Goal: Communication & Community: Answer question/provide support

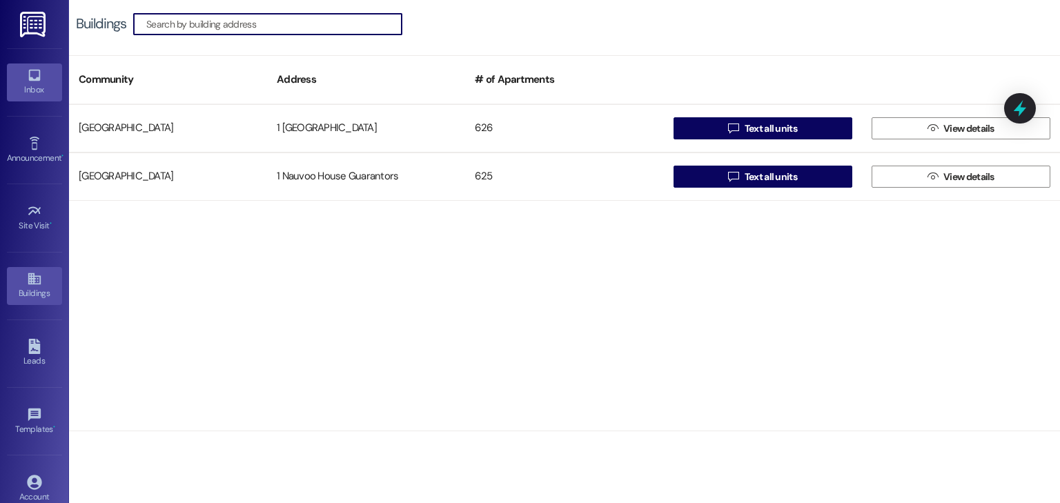
click at [30, 80] on icon at bounding box center [34, 76] width 12 height 12
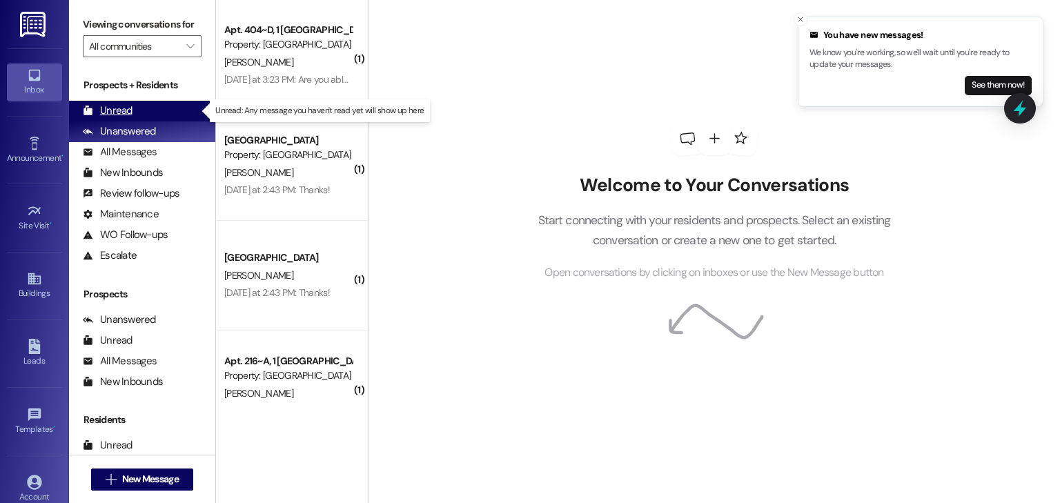
click at [151, 109] on div "Unread (0)" at bounding box center [142, 111] width 146 height 21
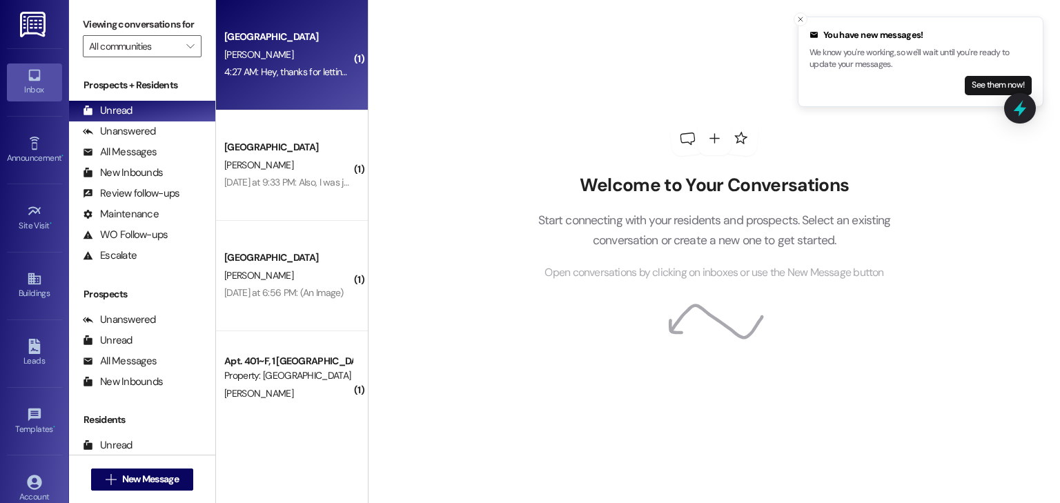
click at [298, 61] on div "[PERSON_NAME]" at bounding box center [288, 54] width 130 height 17
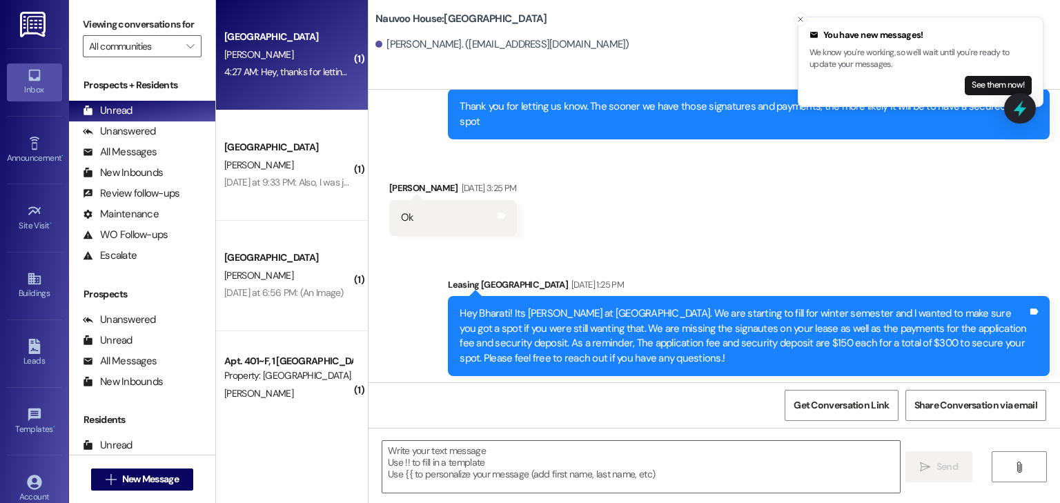
scroll to position [2910, 0]
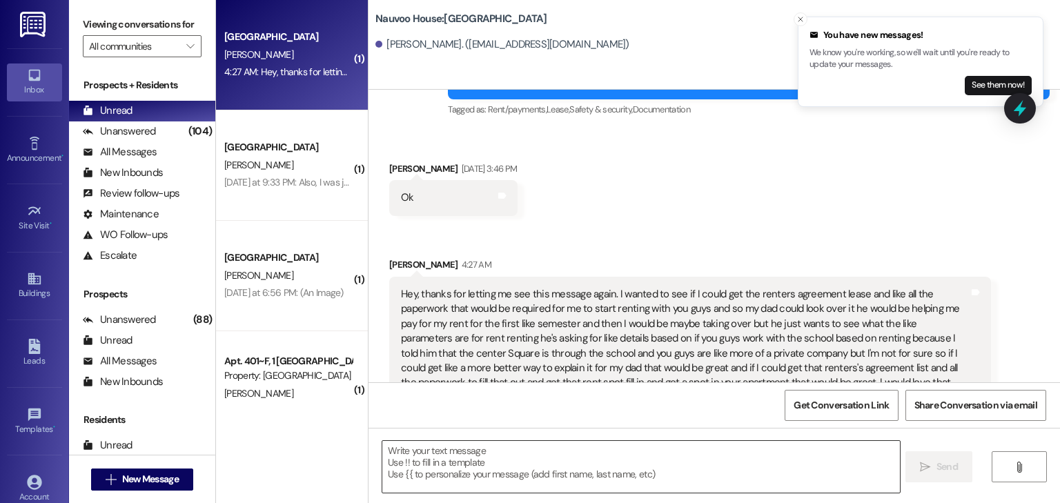
click at [458, 468] on textarea at bounding box center [640, 467] width 517 height 52
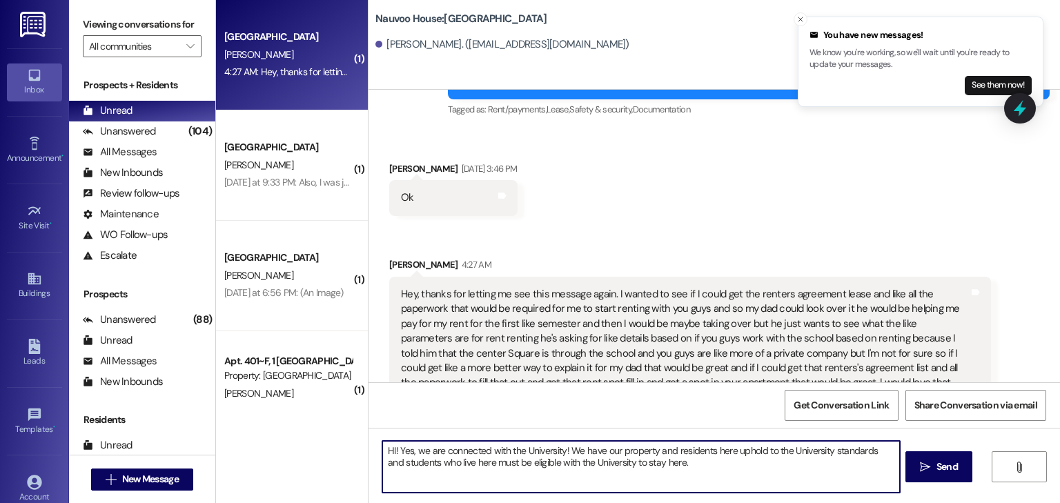
click at [684, 463] on textarea "HI! Yes, we are connected with the University! We have our property and residen…" at bounding box center [640, 467] width 517 height 52
type textarea "HI! Yes, we are connected with the University! We have our property and residen…"
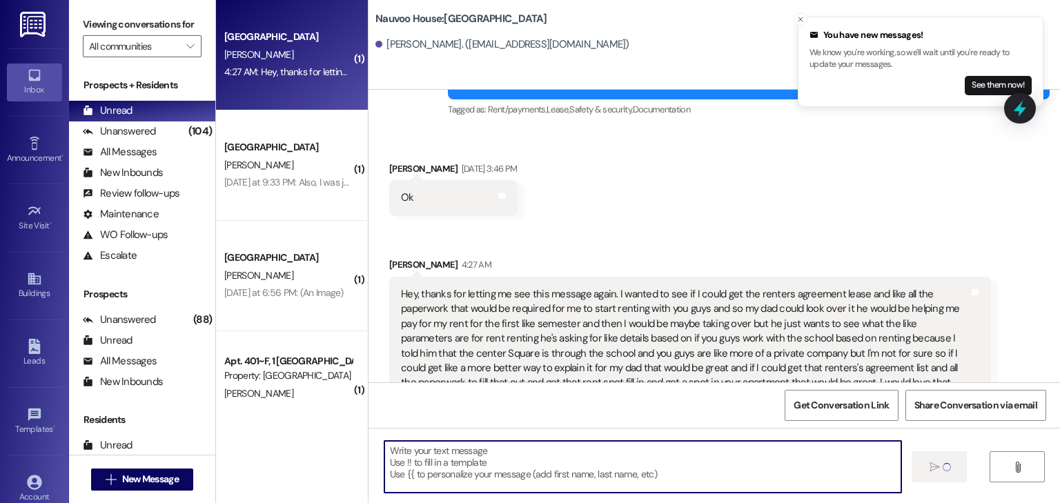
scroll to position [2909, 0]
click at [454, 475] on textarea at bounding box center [640, 467] width 517 height 52
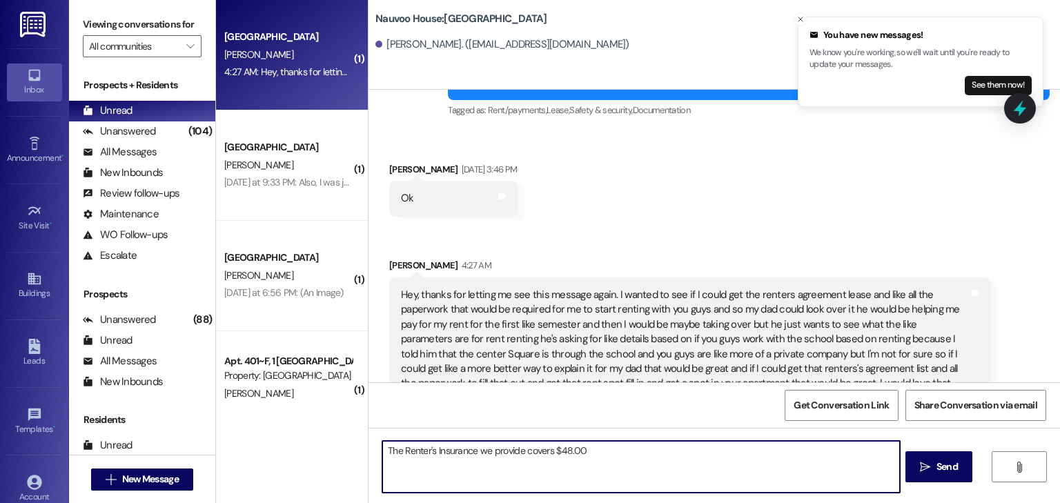
drag, startPoint x: 545, startPoint y: 452, endPoint x: 518, endPoint y: 453, distance: 26.9
click at [518, 453] on textarea "The Renter's Insurance we provide covers $48.00" at bounding box center [640, 467] width 517 height 52
click at [564, 443] on textarea "The Renter's Insurance we provide is $48.00" at bounding box center [640, 467] width 517 height 52
type textarea "The Renter's Insurance we provide is $48.00/semester and covers any major damag…"
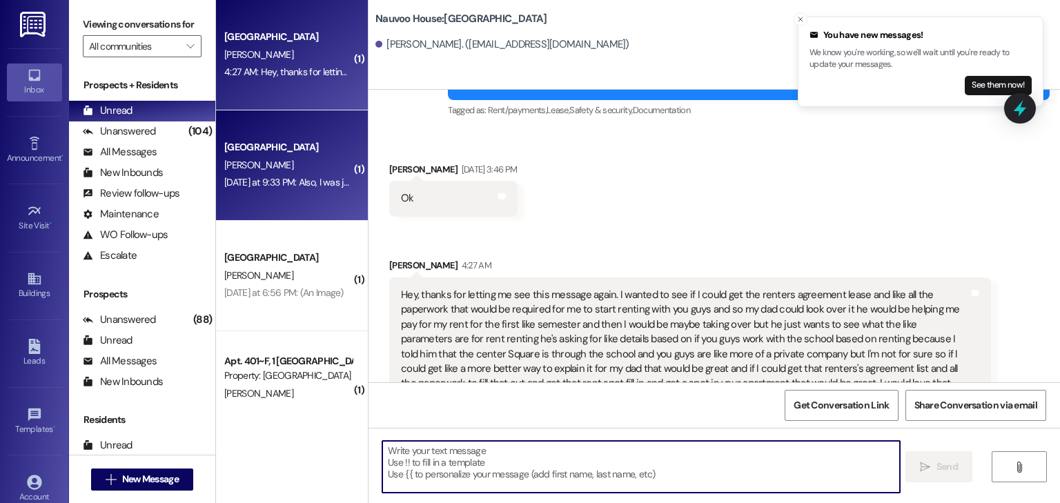
click at [297, 171] on div "[PERSON_NAME]" at bounding box center [288, 165] width 130 height 17
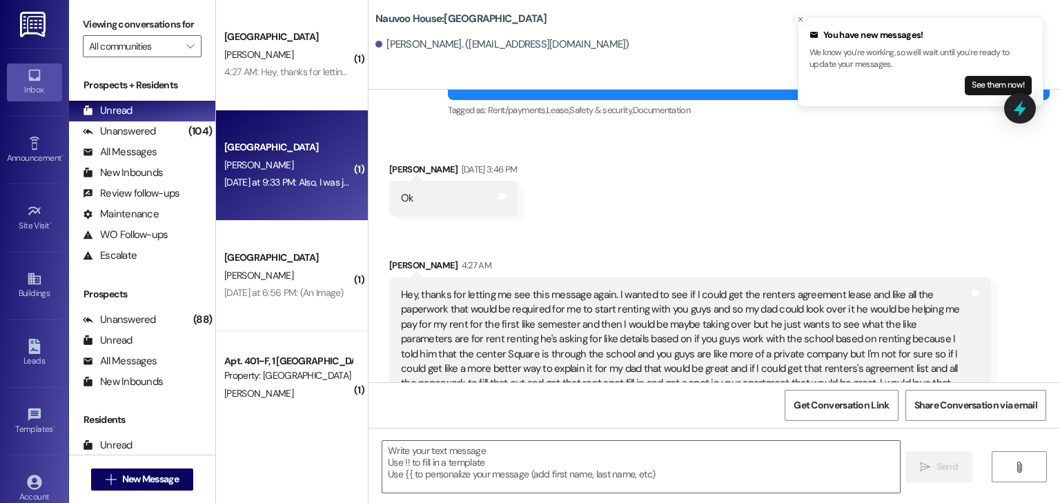
scroll to position [784, 0]
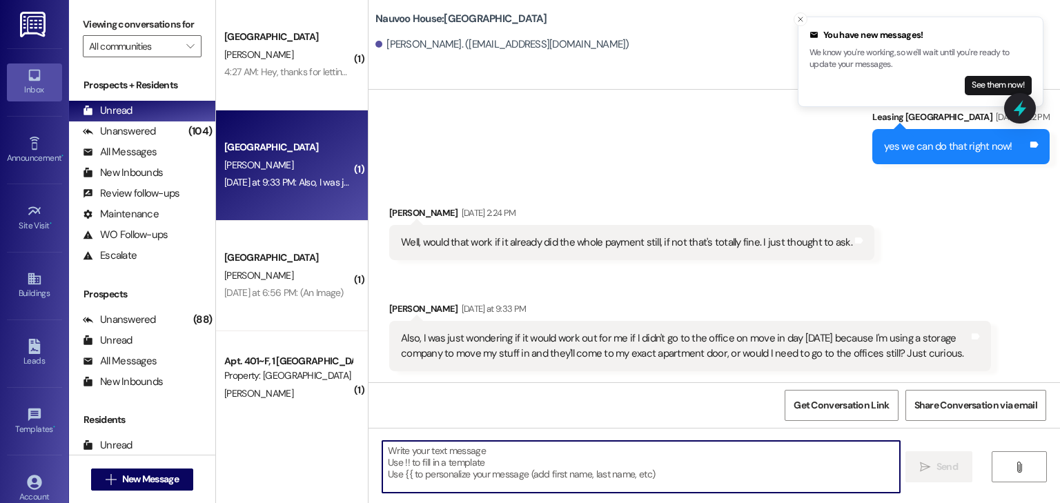
click at [430, 471] on textarea at bounding box center [640, 467] width 517 height 52
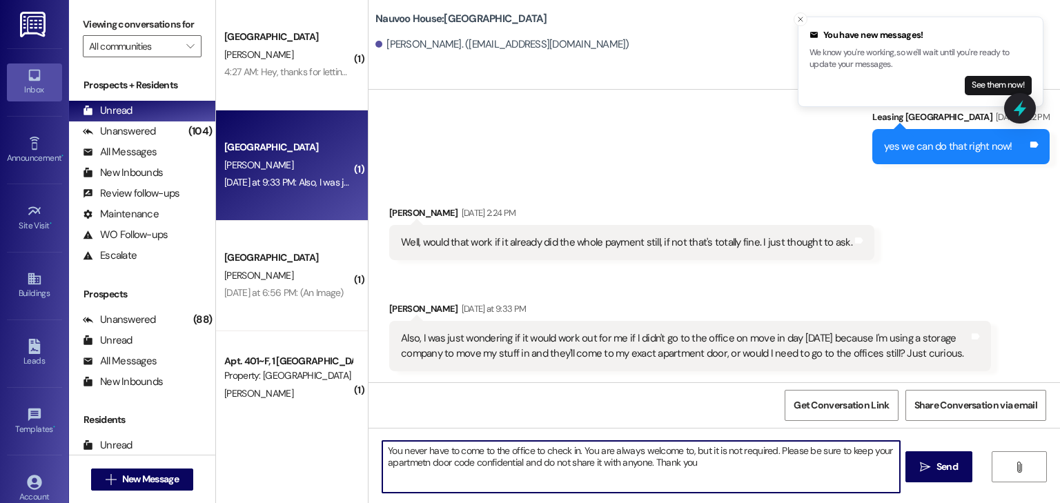
drag, startPoint x: 410, startPoint y: 455, endPoint x: 409, endPoint y: 463, distance: 7.7
type textarea "You never have to come to the office to check in. You are always welcome to, bu…"
click at [924, 462] on icon "" at bounding box center [925, 467] width 10 height 11
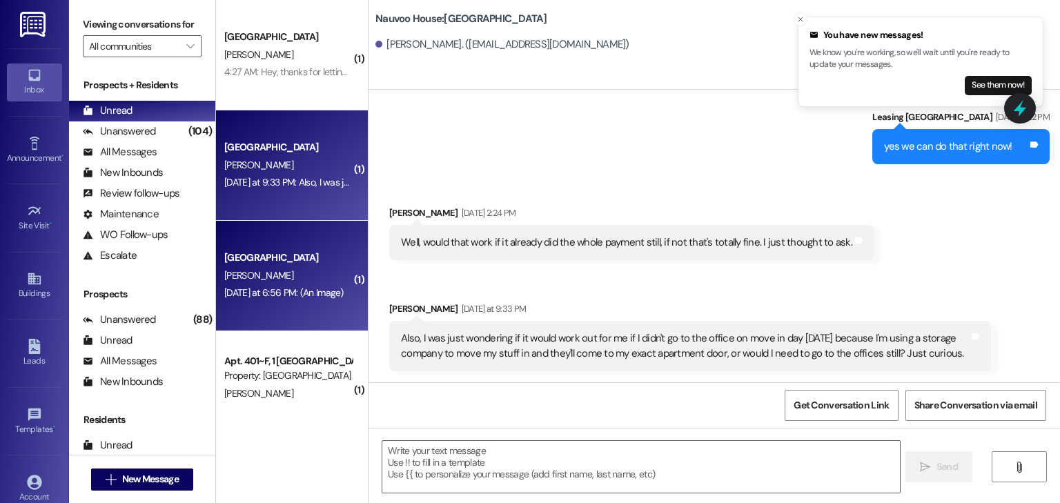
click at [277, 243] on div "Nauvoo House Prospect [PERSON_NAME] [DATE] at 6:56 PM: (An Image) [DATE] at 6:5…" at bounding box center [292, 276] width 152 height 110
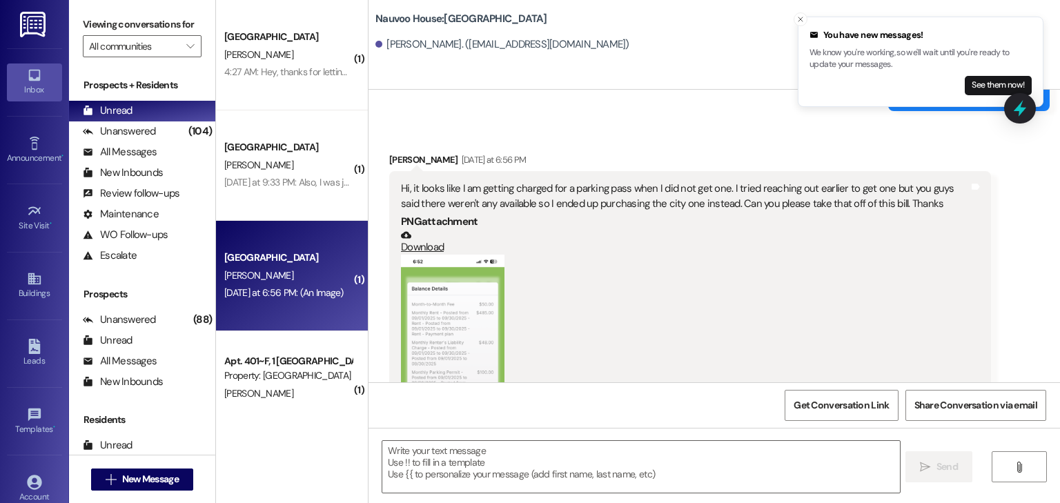
scroll to position [1071, 0]
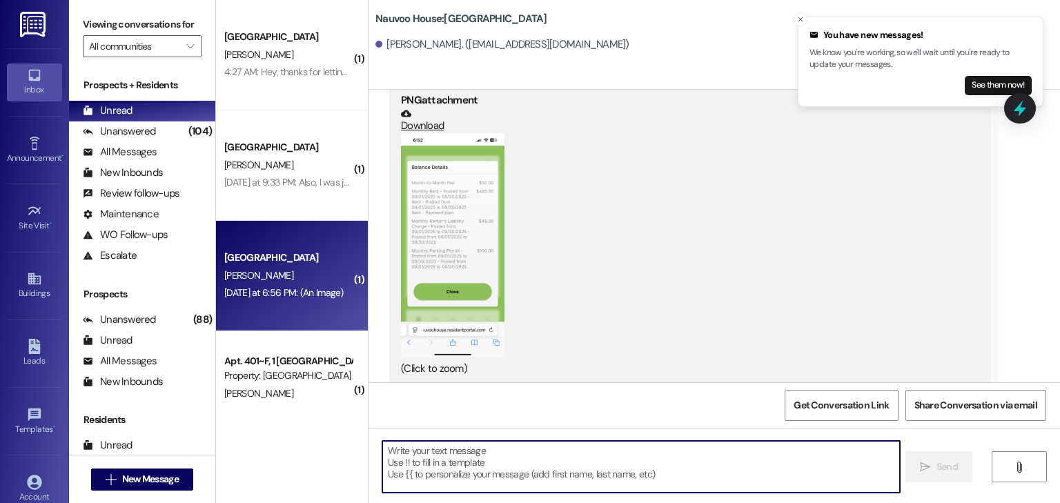
click at [430, 466] on textarea at bounding box center [640, 467] width 517 height 52
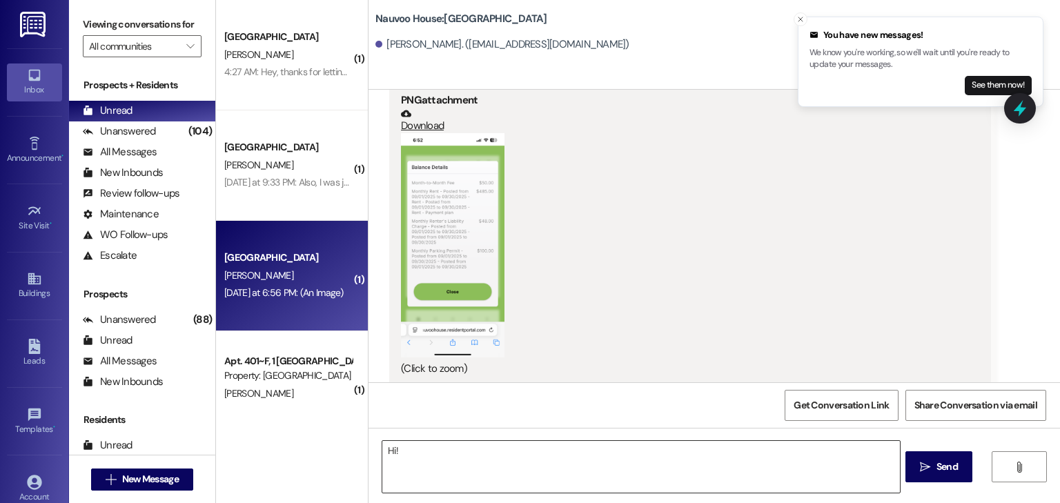
click at [403, 450] on textarea "Hi!" at bounding box center [640, 467] width 517 height 52
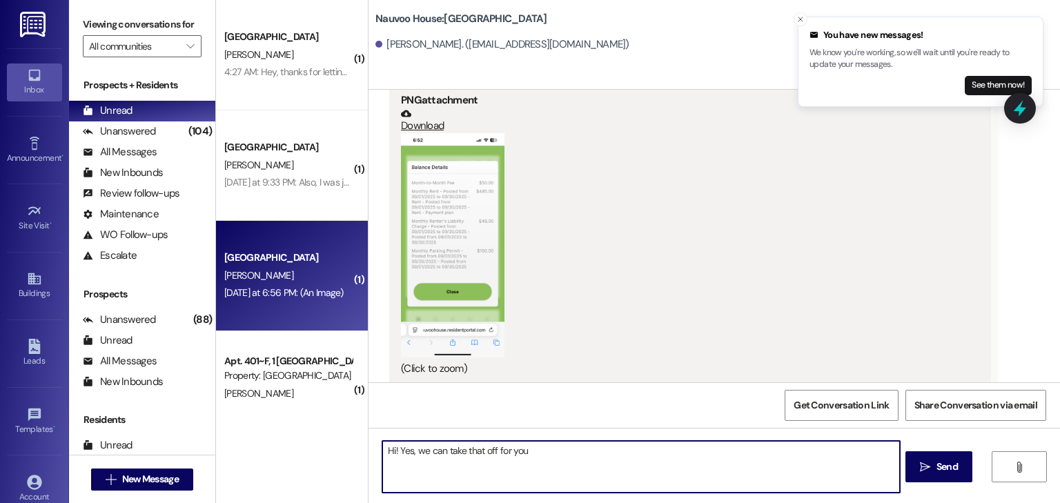
type textarea "Hi! Yes, we can take that off for you!"
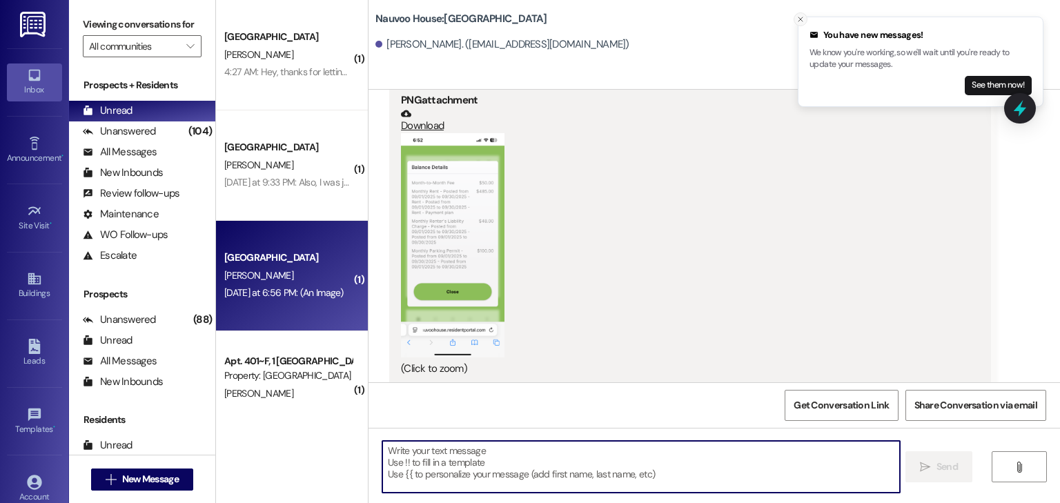
click at [798, 17] on line "Close toast" at bounding box center [800, 19] width 4 height 4
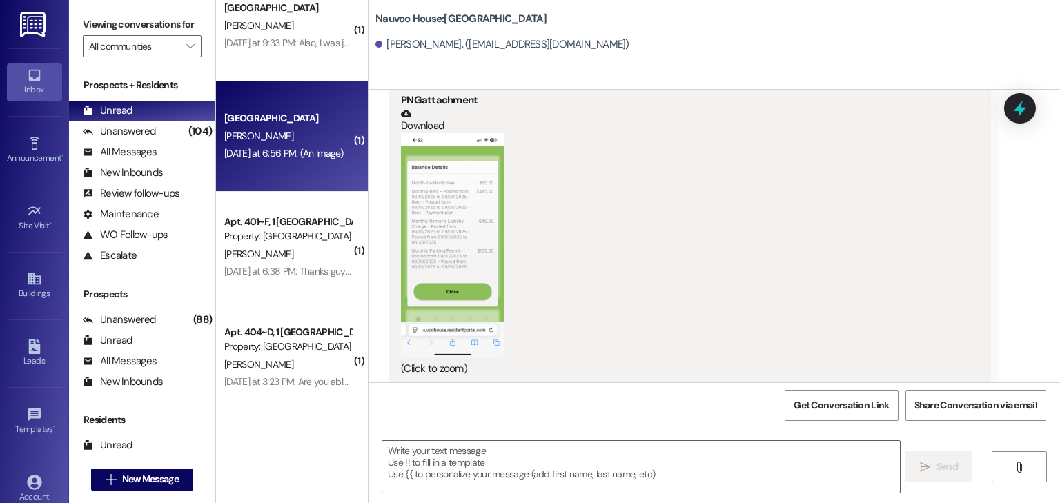
scroll to position [166, 0]
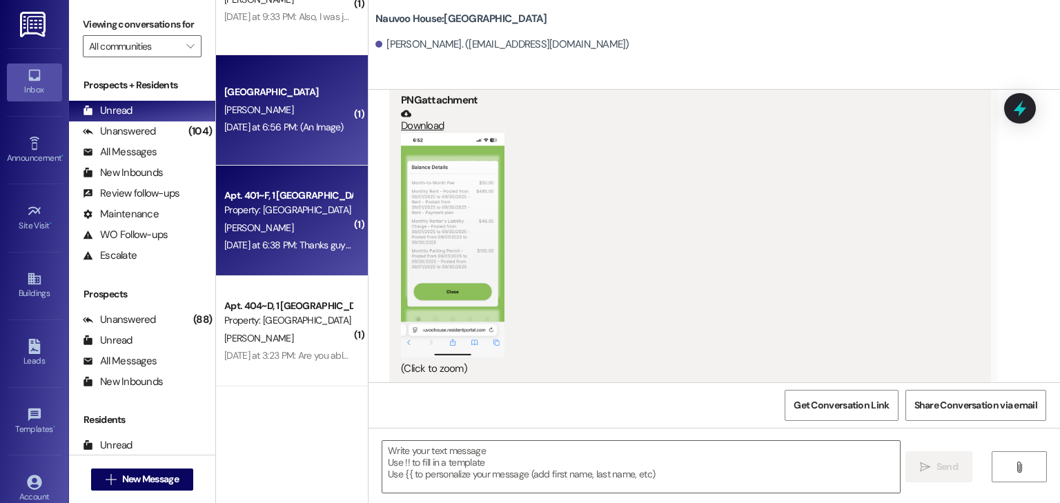
click at [279, 204] on div "Property: [GEOGRAPHIC_DATA]" at bounding box center [288, 210] width 128 height 14
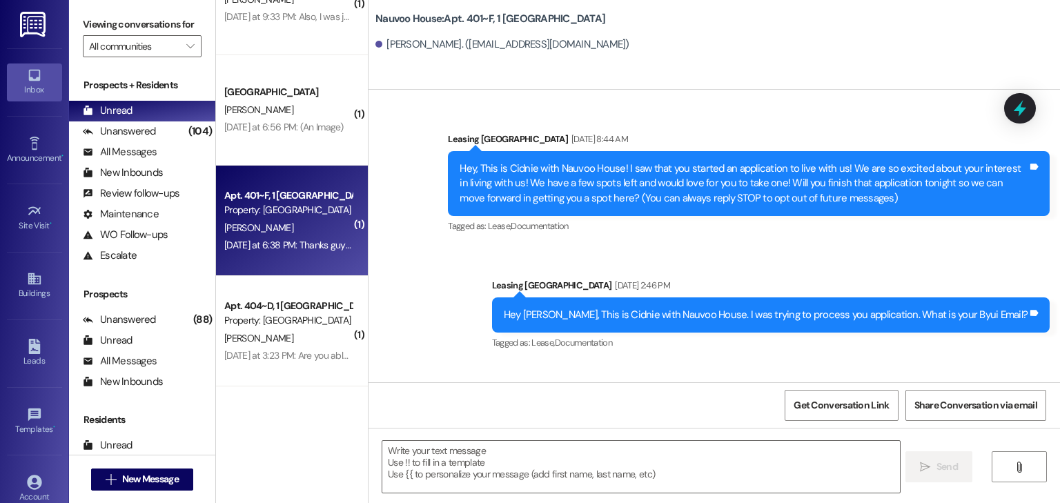
scroll to position [23362, 0]
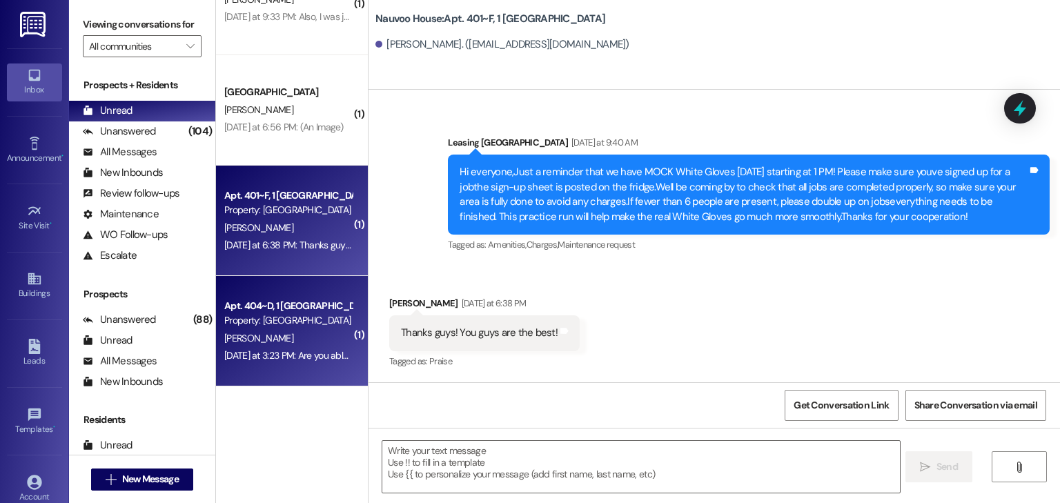
click at [254, 321] on div "Property: [GEOGRAPHIC_DATA]" at bounding box center [288, 320] width 128 height 14
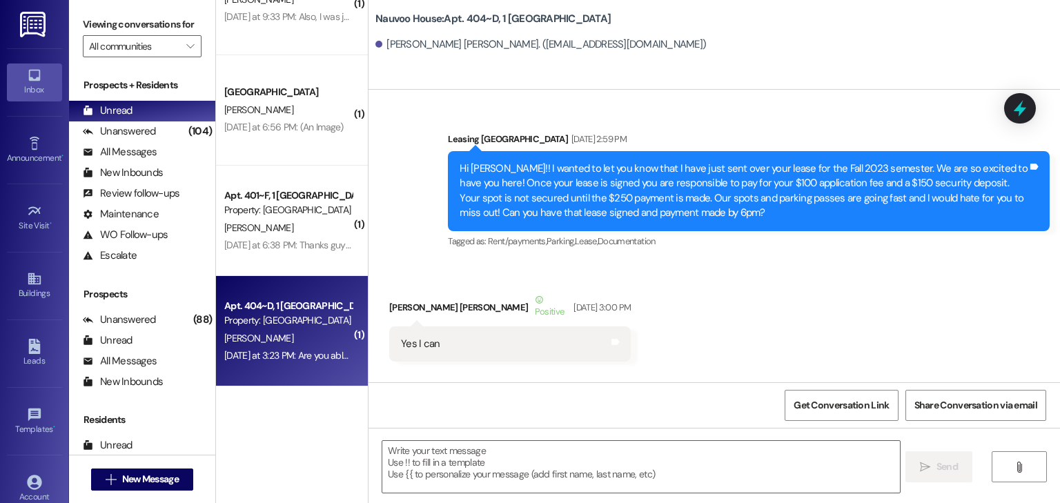
scroll to position [35799, 0]
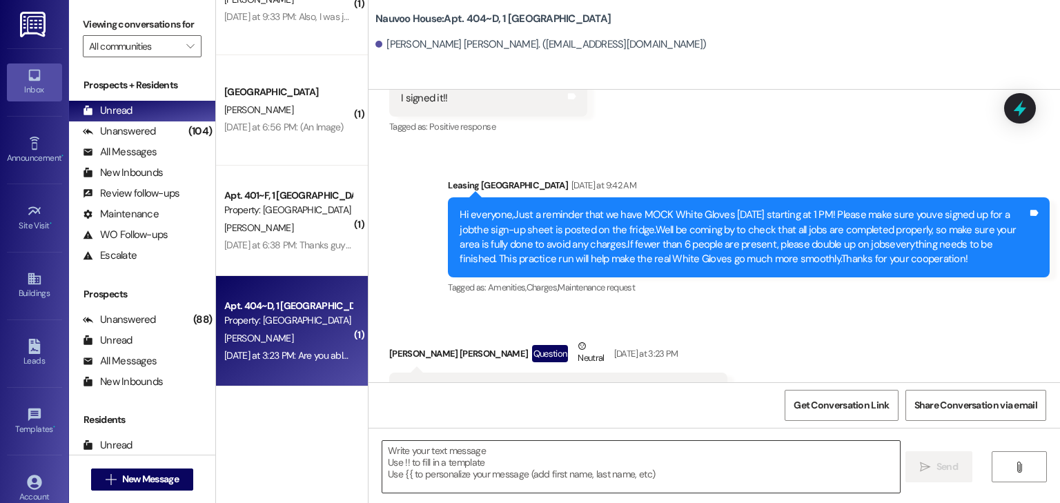
click at [555, 463] on textarea at bounding box center [640, 467] width 517 height 52
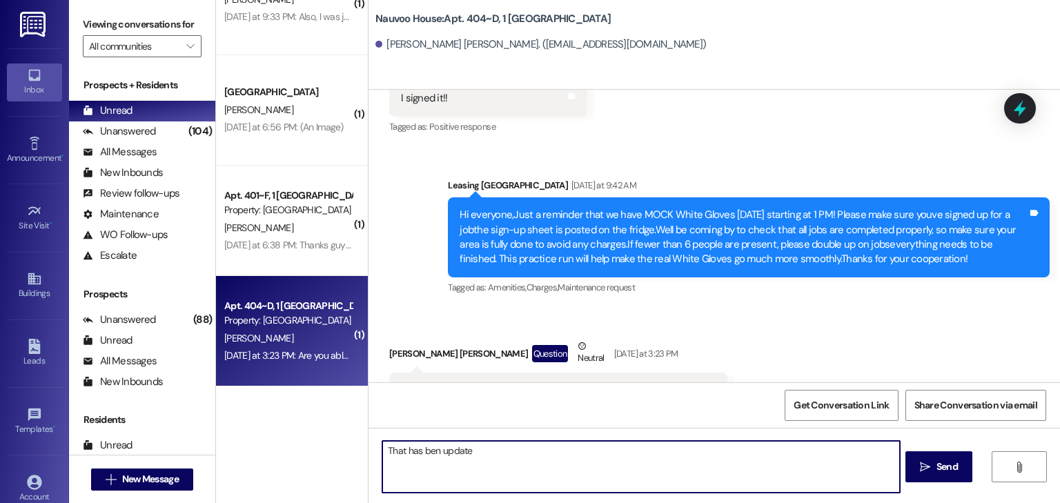
type textarea "That has ben updated"
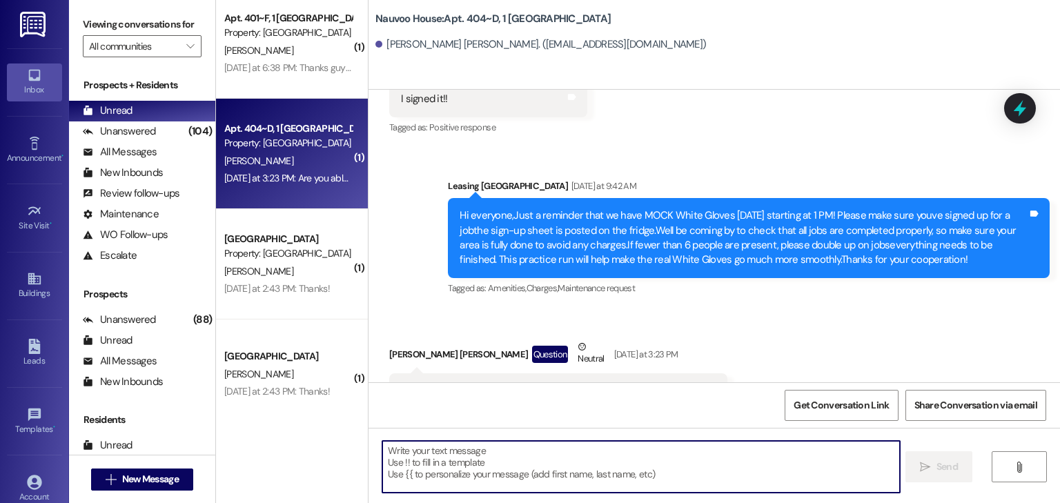
scroll to position [442, 0]
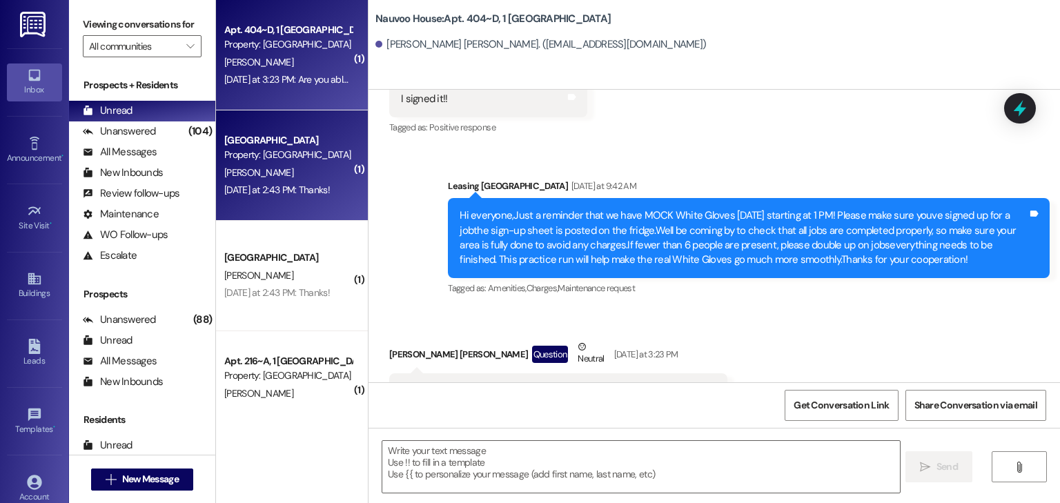
click at [277, 126] on div "[GEOGRAPHIC_DATA] Prospect Property: [GEOGRAPHIC_DATA] [PERSON_NAME] [DATE] at …" at bounding box center [292, 165] width 152 height 110
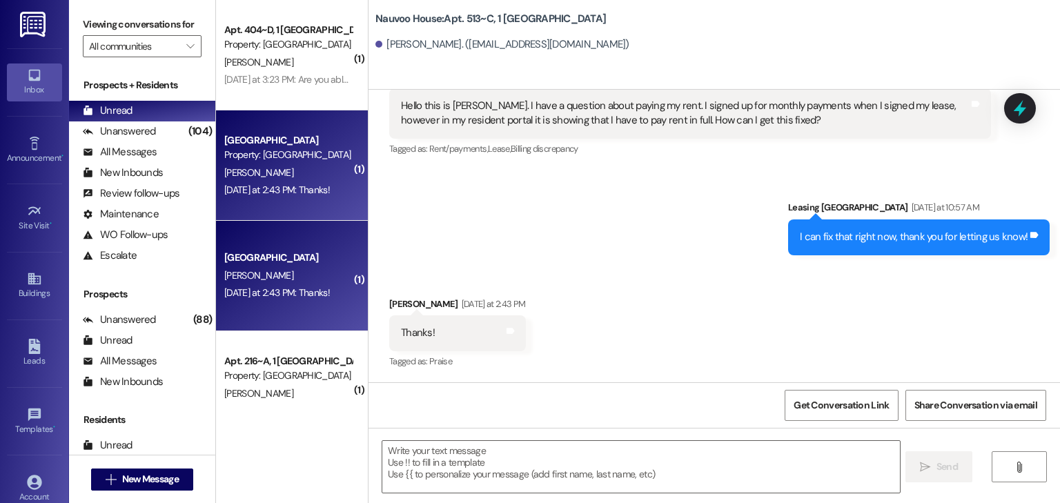
scroll to position [628, 0]
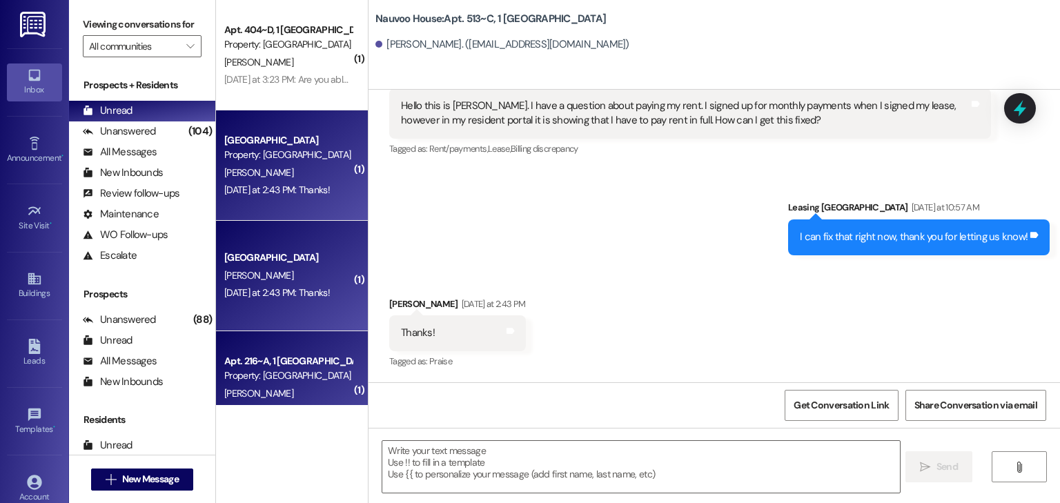
click at [275, 357] on div "Apt. 216~A, 1 [GEOGRAPHIC_DATA]" at bounding box center [288, 361] width 128 height 14
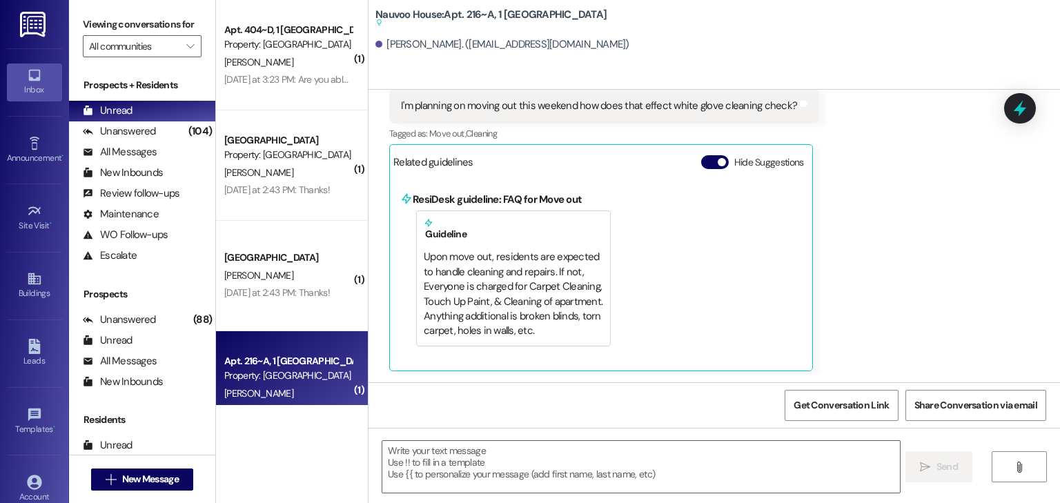
scroll to position [5085, 0]
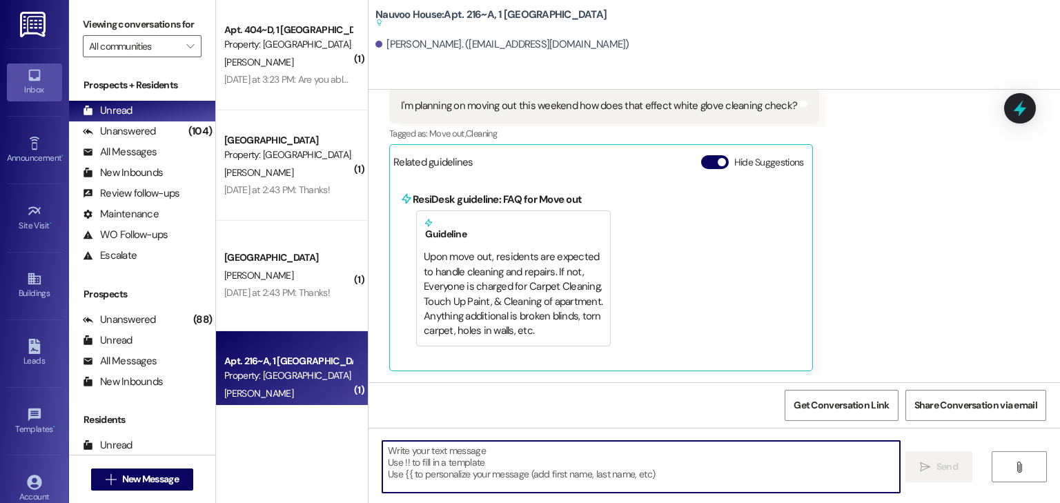
click at [420, 463] on textarea at bounding box center [640, 467] width 517 height 52
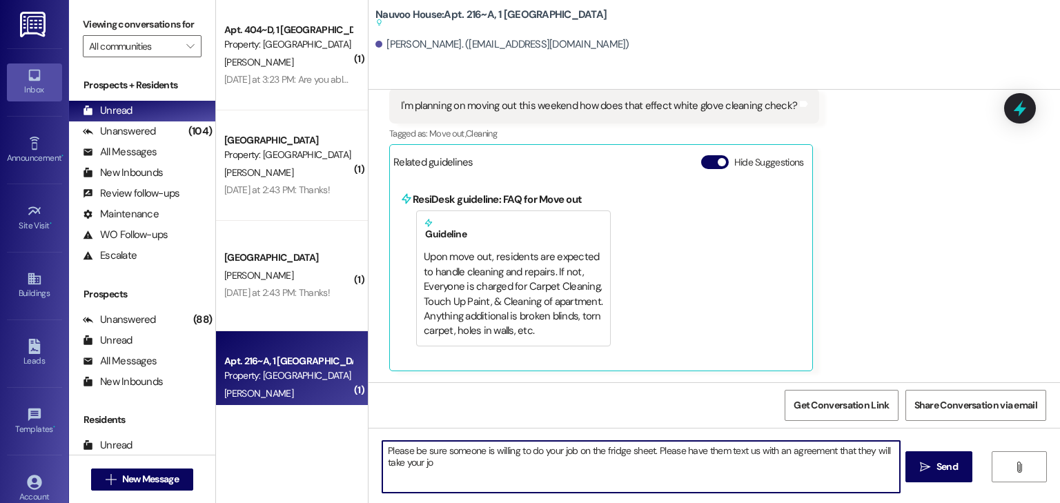
type textarea "Please be sure someone is willing to do your job on the fridge sheet. Please ha…"
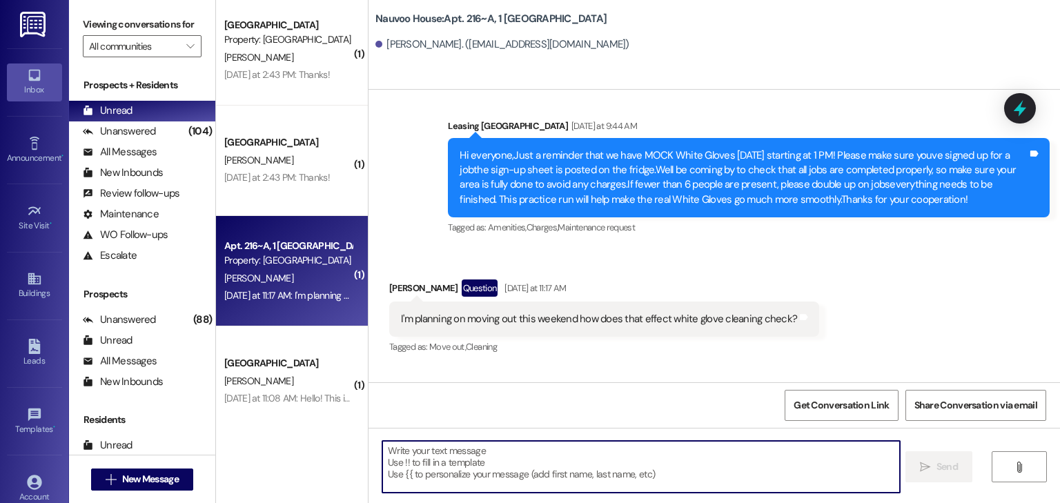
scroll to position [588, 0]
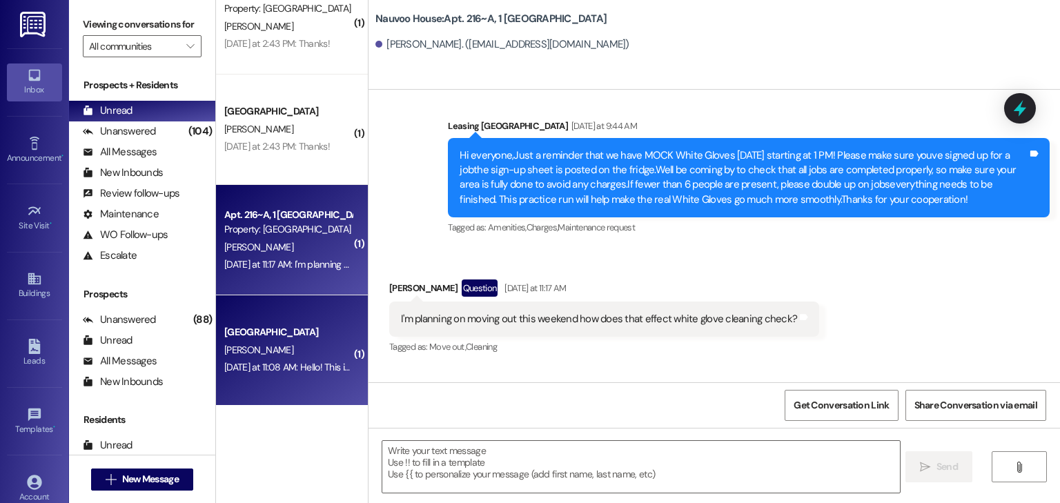
click at [250, 344] on span "[PERSON_NAME]" at bounding box center [258, 350] width 69 height 12
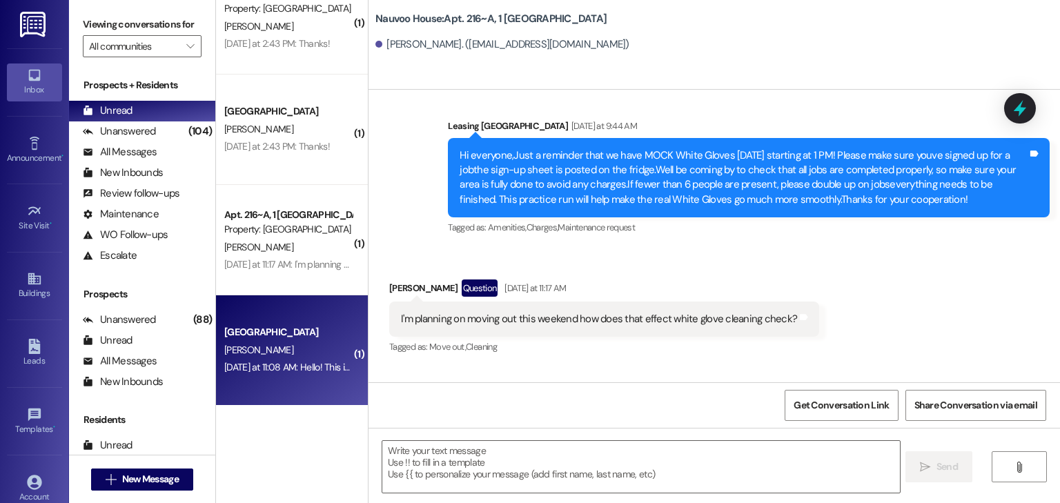
scroll to position [1089, 0]
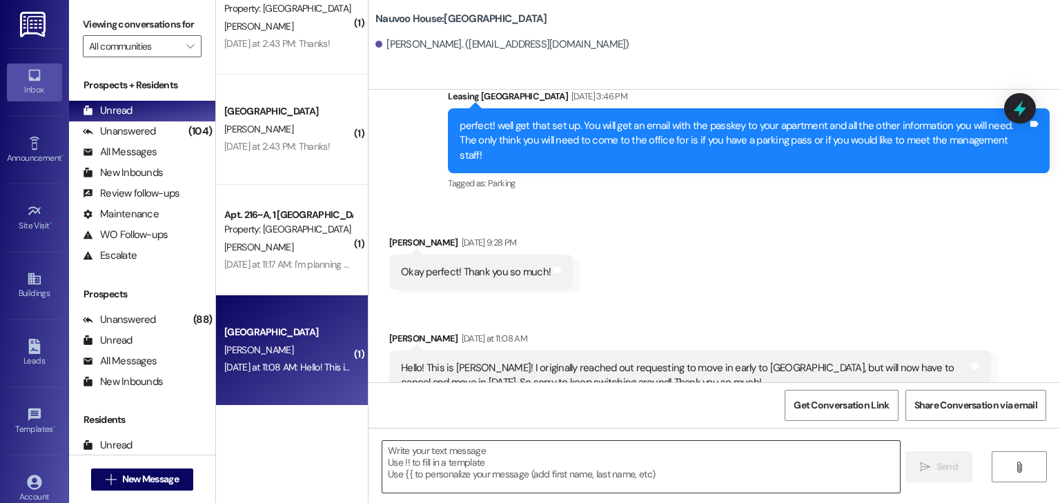
click at [408, 461] on textarea at bounding box center [640, 467] width 517 height 52
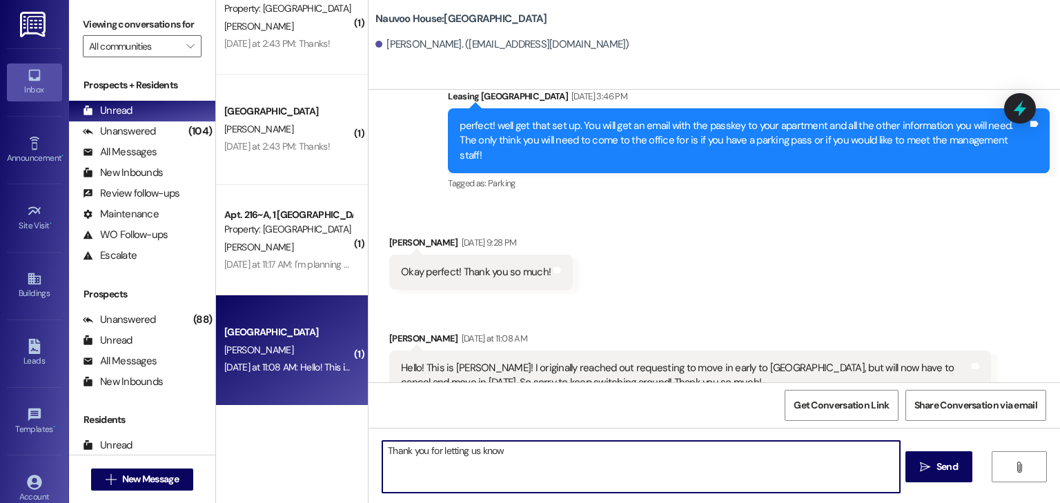
type textarea "Thank you for letting us know!"
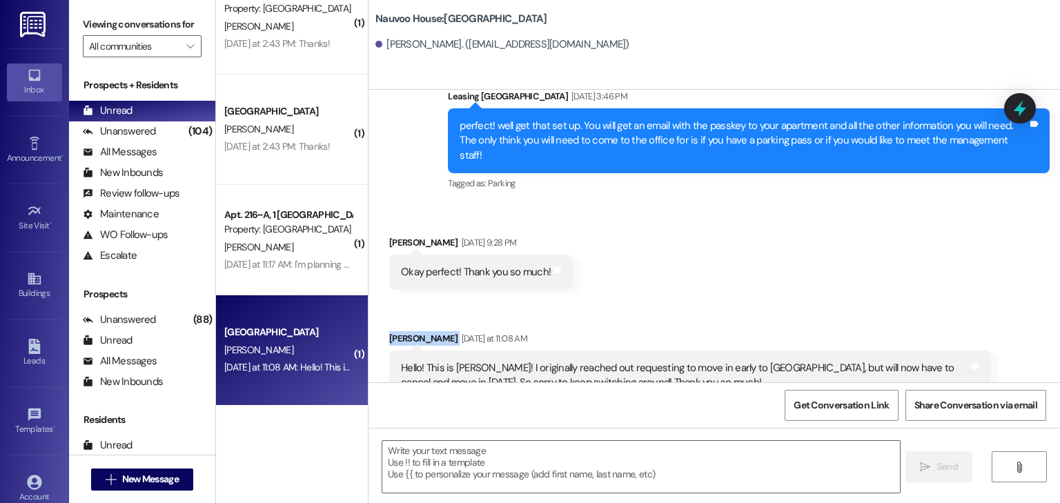
drag, startPoint x: 454, startPoint y: 310, endPoint x: 373, endPoint y: 310, distance: 81.4
click at [379, 321] on div "Received via SMS [PERSON_NAME] [DATE] at 11:08 AM Hello! This is [PERSON_NAME]!…" at bounding box center [690, 366] width 622 height 90
copy div "[PERSON_NAME]"
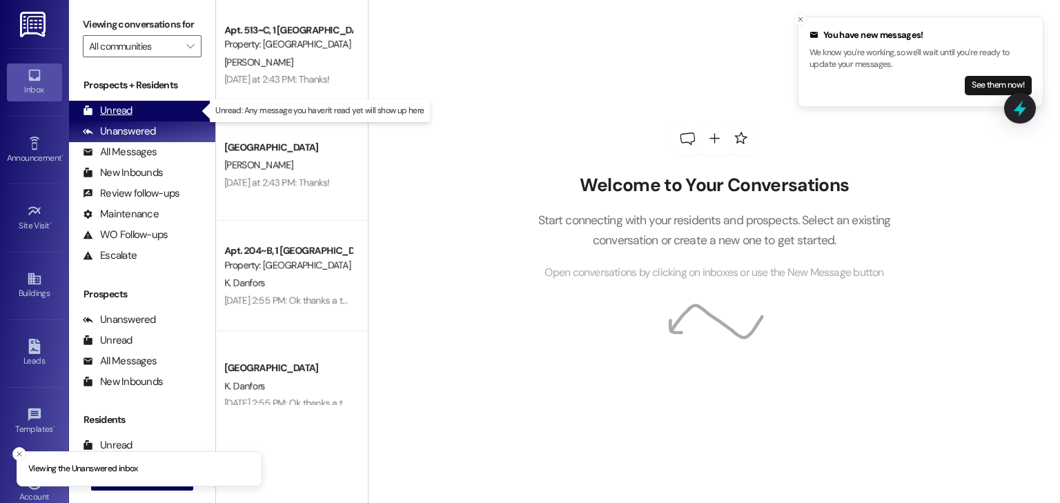
click at [137, 105] on div "Unread (0)" at bounding box center [142, 111] width 146 height 21
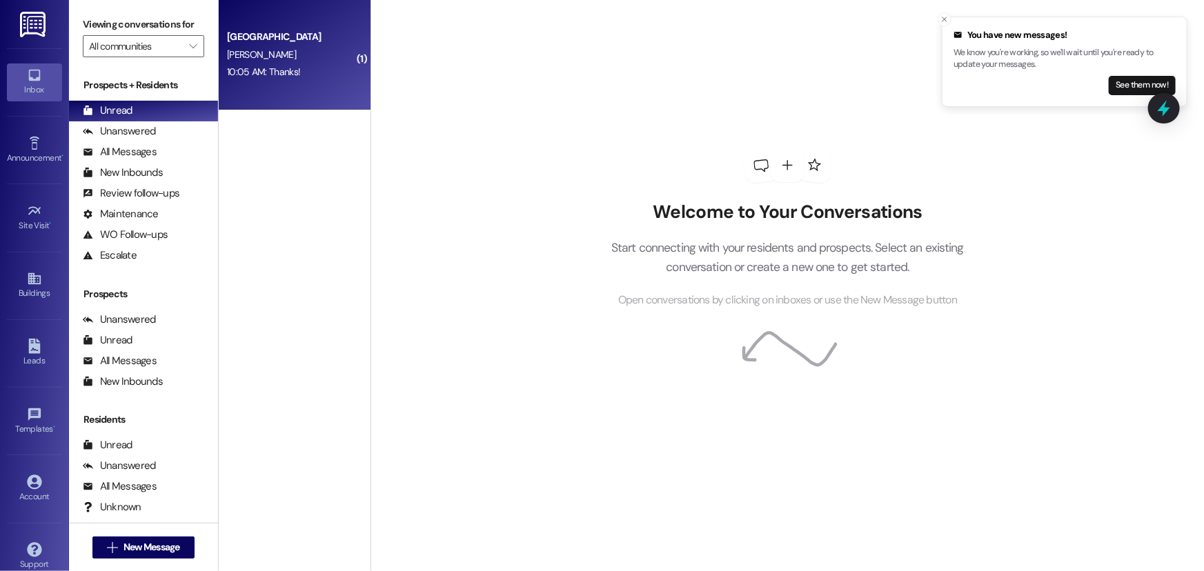
click at [325, 82] on div "Nauvoo House Prospect A. Payne 10:05 AM: Thanks! 10:05 AM: Thanks!" at bounding box center [295, 55] width 152 height 110
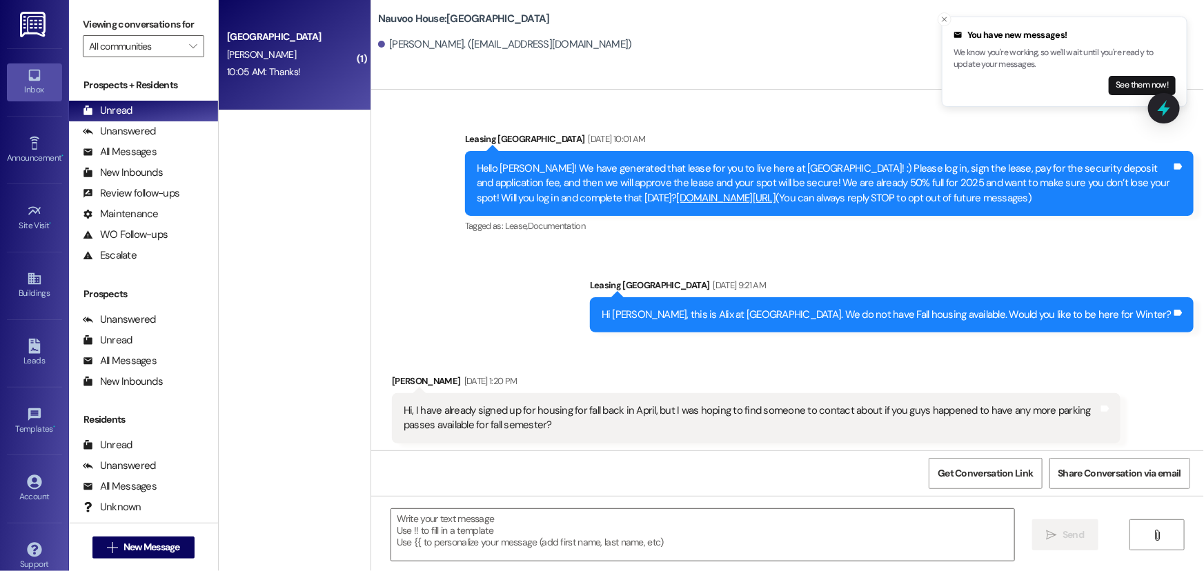
scroll to position [1180, 0]
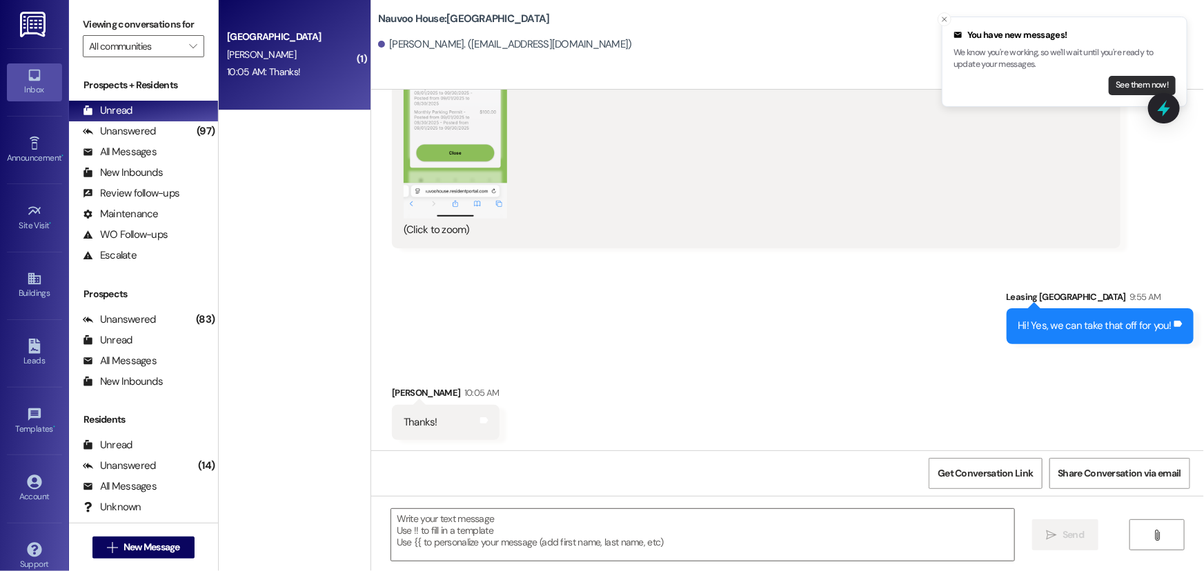
click at [1059, 88] on button "See them now!" at bounding box center [1142, 85] width 67 height 19
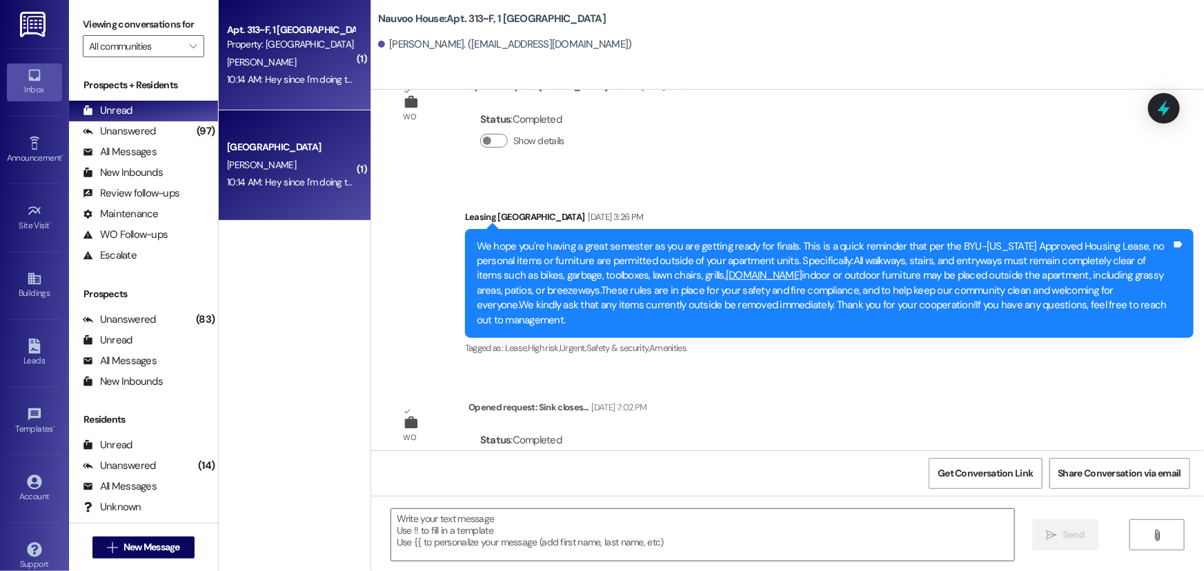
scroll to position [18337, 0]
